Goal: Navigation & Orientation: Find specific page/section

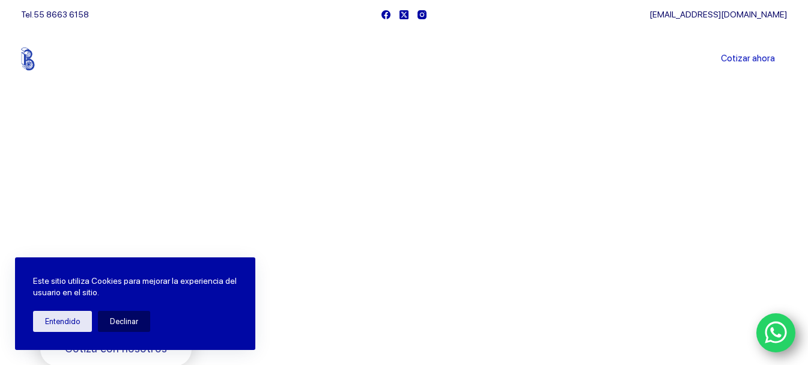
scroll to position [60, 0]
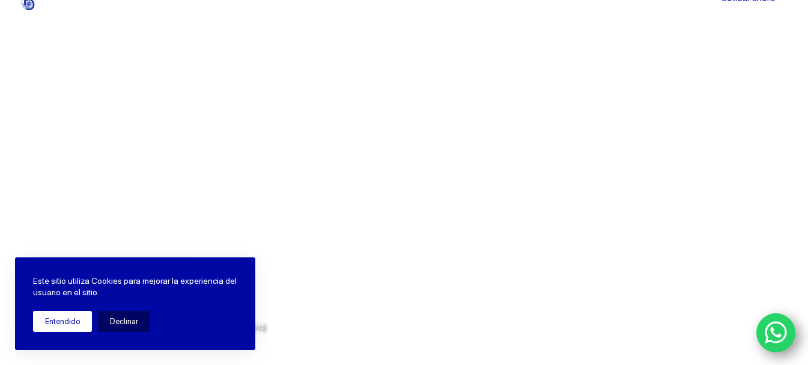
click at [70, 319] on button "Entendido" at bounding box center [62, 321] width 59 height 21
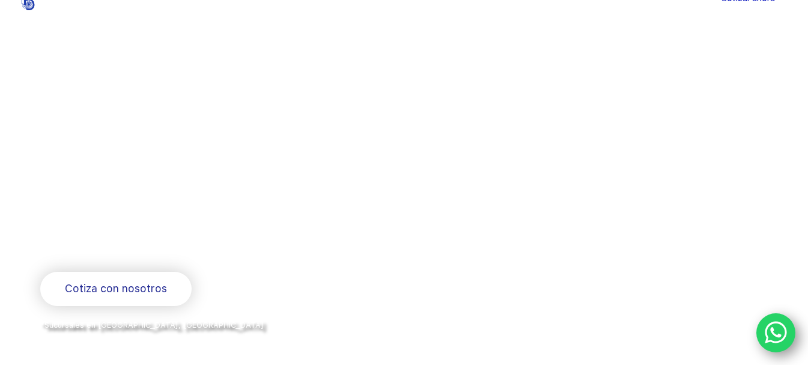
scroll to position [0, 0]
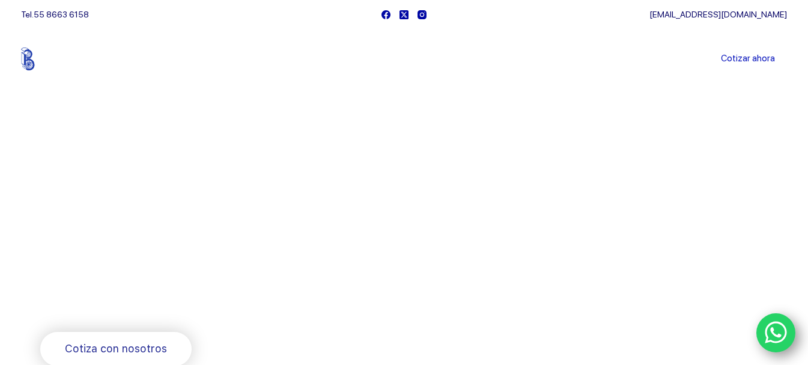
click at [371, 59] on link "Sucursales" at bounding box center [381, 59] width 75 height 0
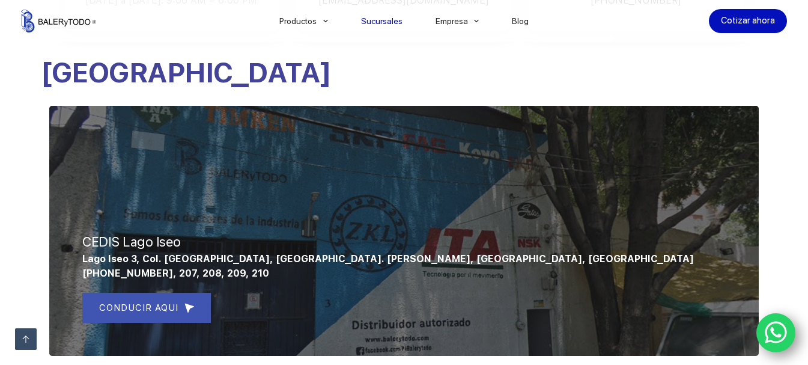
scroll to position [481, 0]
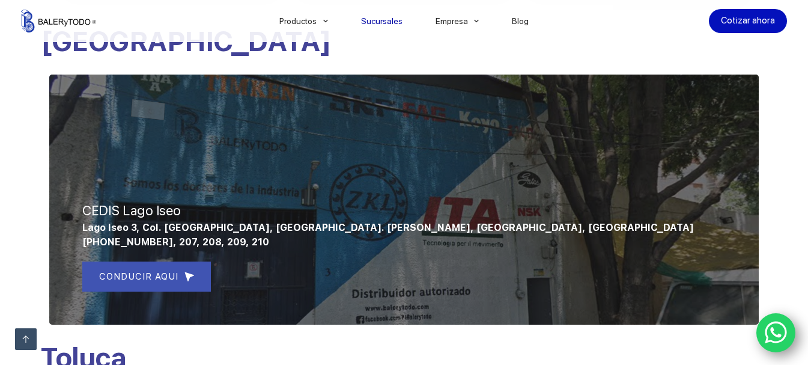
click at [782, 335] on icon "WhatsApp" at bounding box center [776, 332] width 23 height 25
